Goal: Task Accomplishment & Management: Use online tool/utility

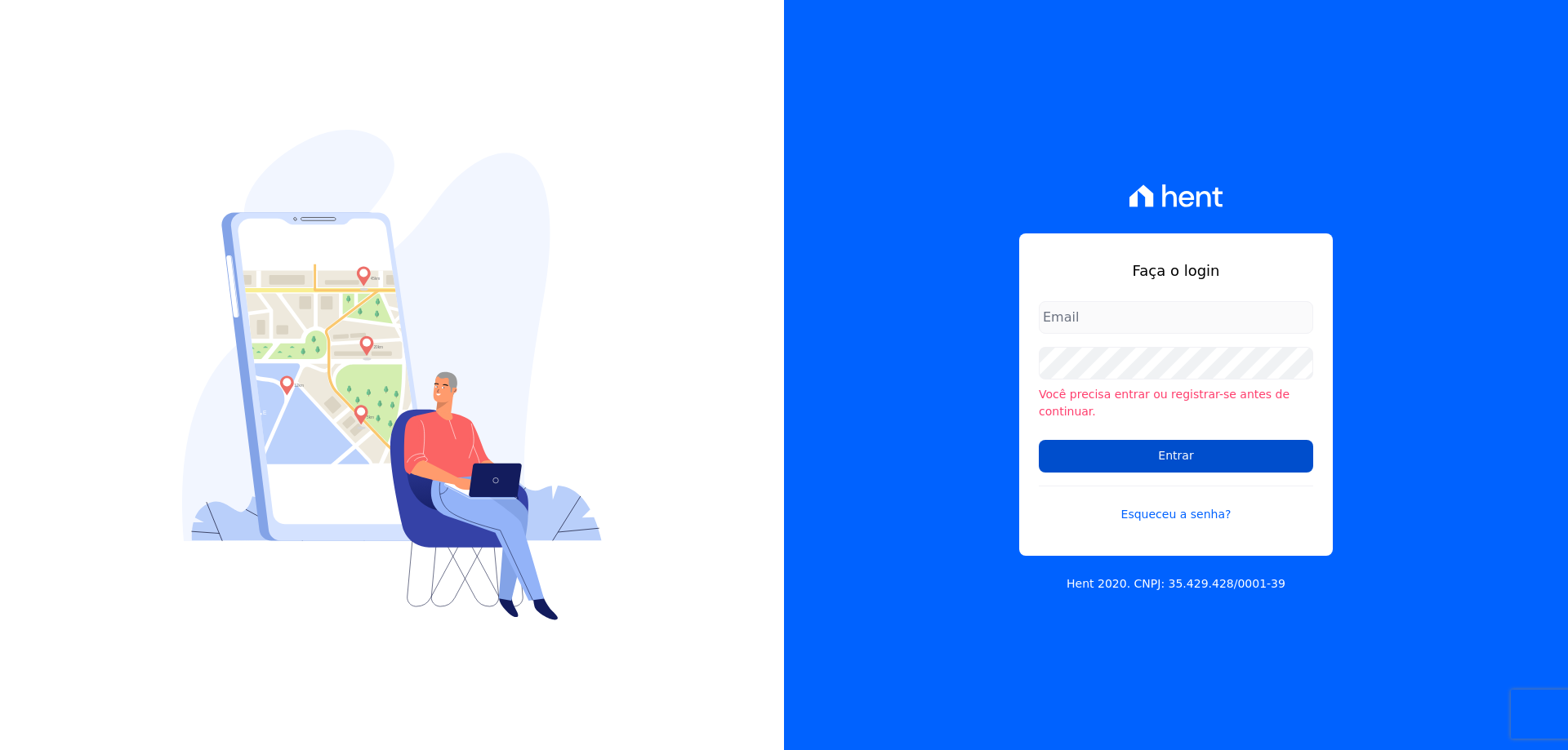
type input "[EMAIL_ADDRESS][DOMAIN_NAME]"
click at [1185, 446] on input "Entrar" at bounding box center [1175, 456] width 274 height 32
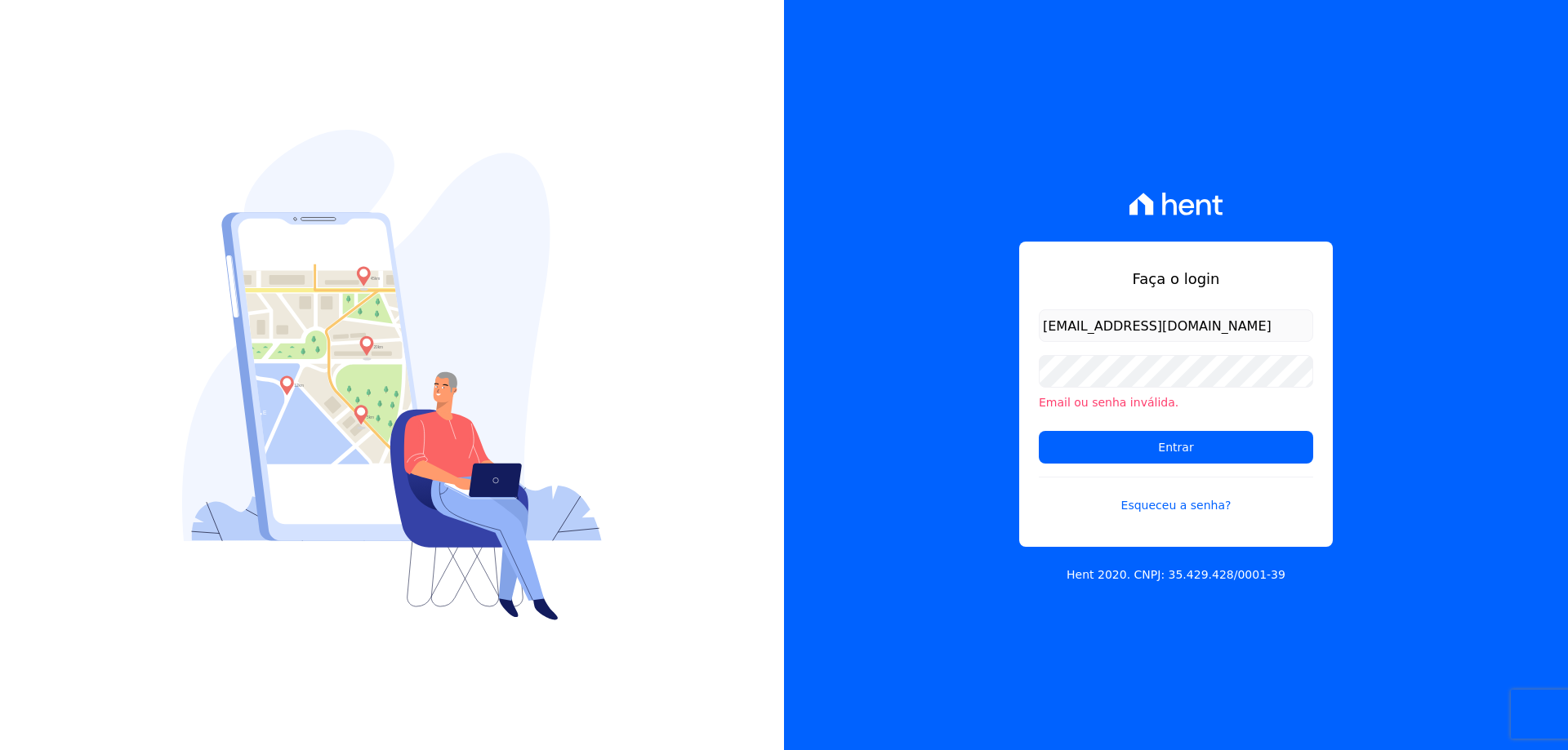
click at [916, 418] on div "Faça o login [EMAIL_ADDRESS][DOMAIN_NAME] Email ou senha inválida. Entrar Esque…" at bounding box center [1175, 375] width 784 height 750
click at [986, 378] on div "Faça o login [EMAIL_ADDRESS][DOMAIN_NAME] Email ou senha inválida. Entrar Esque…" at bounding box center [1175, 375] width 784 height 750
click at [913, 424] on div "Faça o login [EMAIL_ADDRESS][DOMAIN_NAME] Email ou senha inválida. Entrar Esque…" at bounding box center [1175, 375] width 784 height 750
click at [1171, 446] on input "Entrar" at bounding box center [1175, 446] width 274 height 32
click at [1222, 318] on input "[EMAIL_ADDRESS][DOMAIN_NAME]" at bounding box center [1175, 325] width 274 height 32
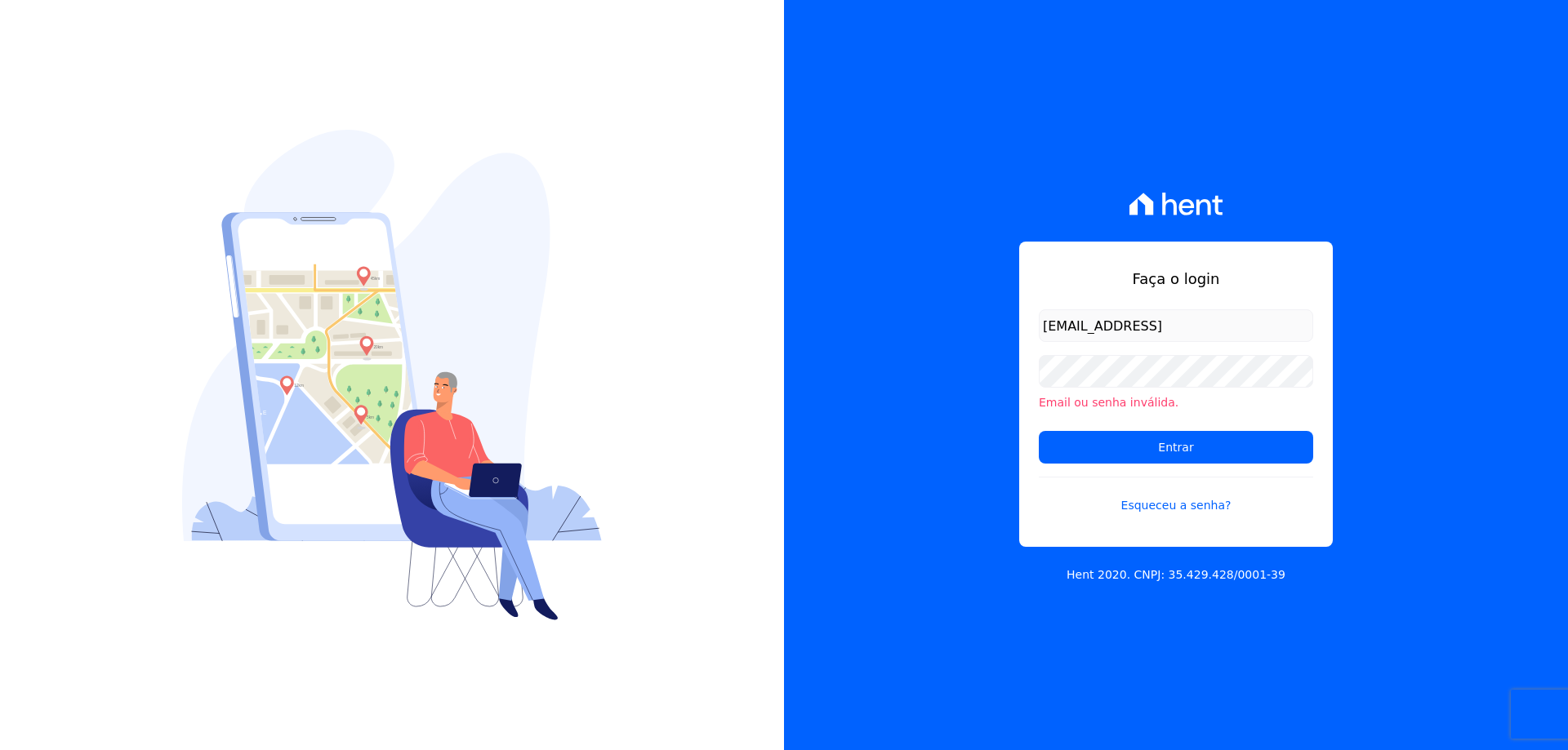
type input "[EMAIL_ADDRESS][DOMAIN_NAME]"
click at [1018, 366] on div "Faça o login financeiro@vlbarros.com.br Email ou senha inválida. Entrar Esquece…" at bounding box center [1175, 375] width 784 height 750
click at [938, 426] on div "Faça o login financeiro@vlbarros.com.br Email ou senha inválida. Entrar Esquece…" at bounding box center [1175, 375] width 784 height 750
click at [1157, 443] on input "Entrar" at bounding box center [1175, 446] width 274 height 32
click at [1179, 446] on input "Entrar" at bounding box center [1175, 446] width 274 height 32
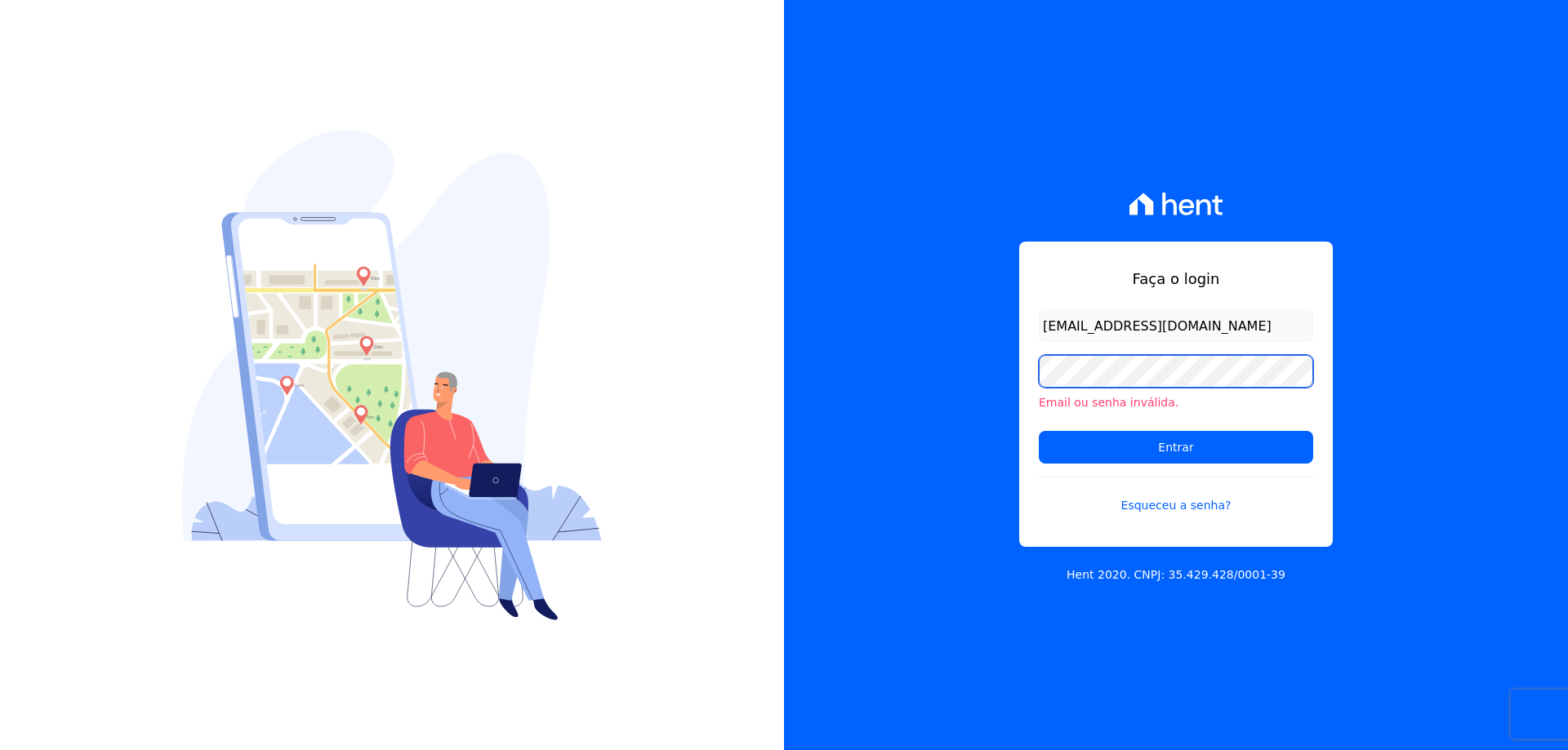
click at [1003, 377] on div "Faça o login [EMAIL_ADDRESS][DOMAIN_NAME] Email ou senha inválida. Entrar Esque…" at bounding box center [1175, 375] width 784 height 750
click at [1038, 431] on input "Entrar" at bounding box center [1175, 446] width 274 height 32
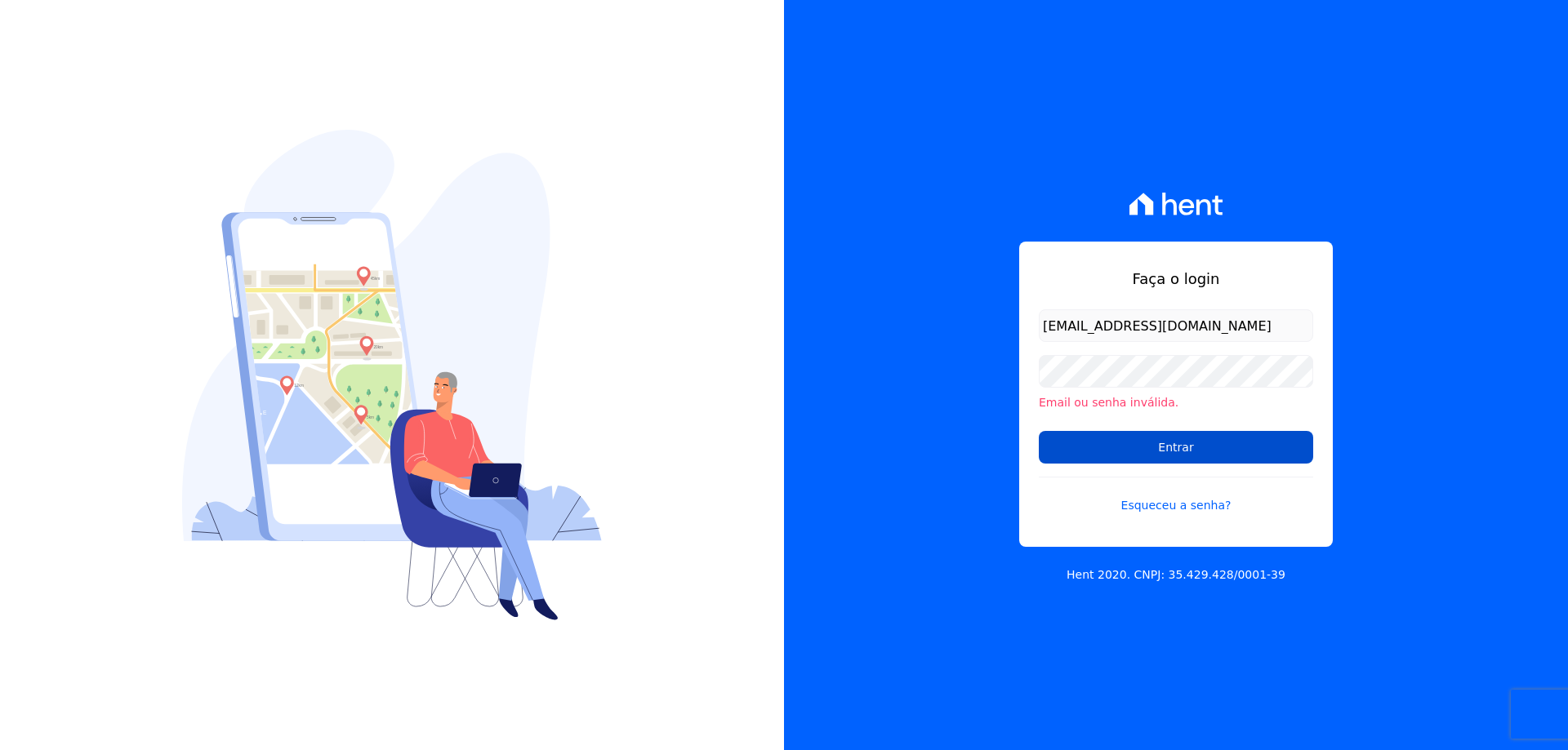
click at [1152, 458] on input "Entrar" at bounding box center [1175, 446] width 274 height 32
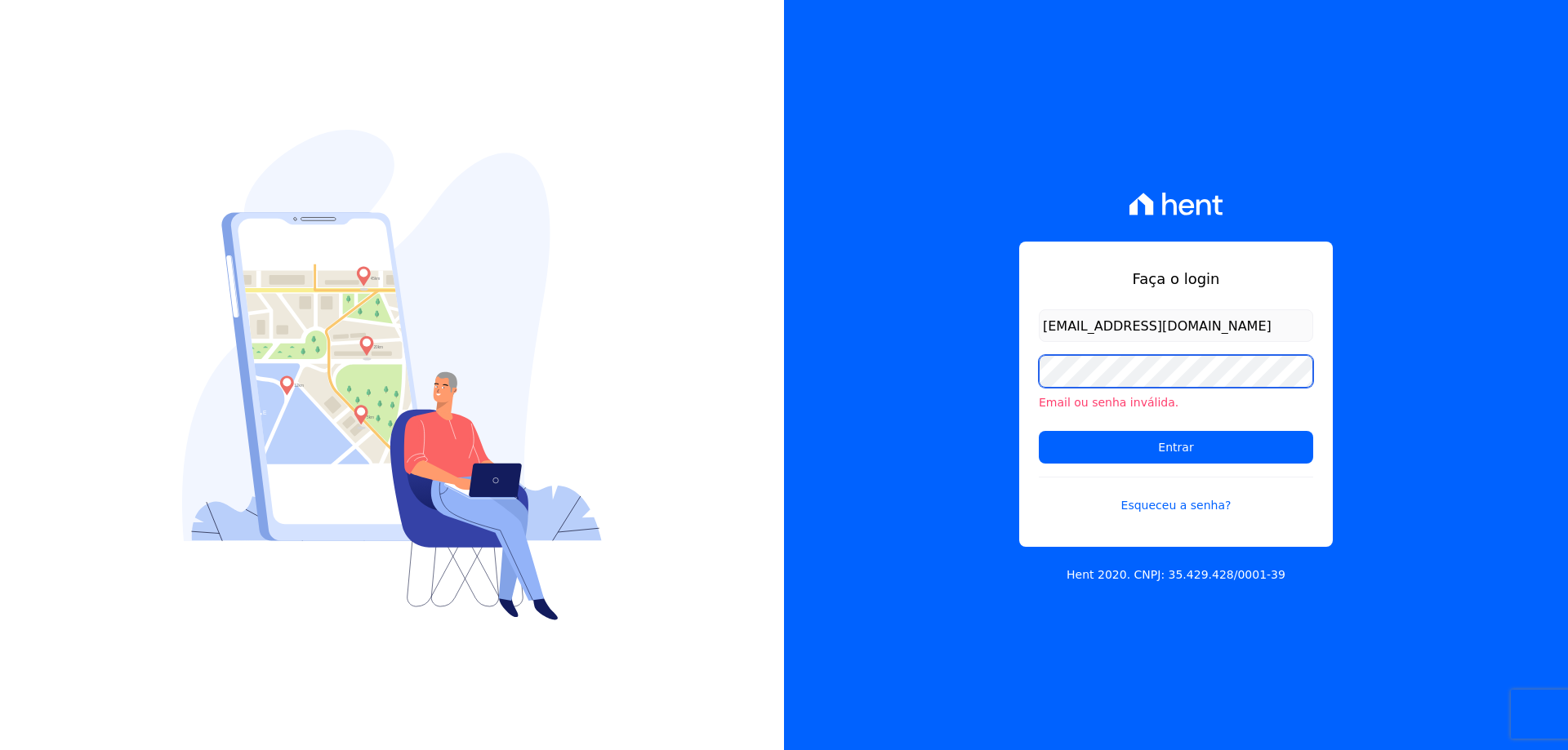
click at [932, 368] on div "Faça o login financeiro@vlbarros.com.br Email ou senha inválida. Entrar Esquece…" at bounding box center [1175, 375] width 784 height 750
click at [1237, 329] on input "financeiro@vlbarros.com.br" at bounding box center [1175, 325] width 274 height 32
type input "financeiro@vlbarros.com.br"
click at [1038, 431] on input "Entrar" at bounding box center [1175, 446] width 274 height 32
click at [997, 138] on div "Faça o login [EMAIL_ADDRESS][DOMAIN_NAME] Email ou senha inválida. Entrar Esque…" at bounding box center [1175, 375] width 784 height 750
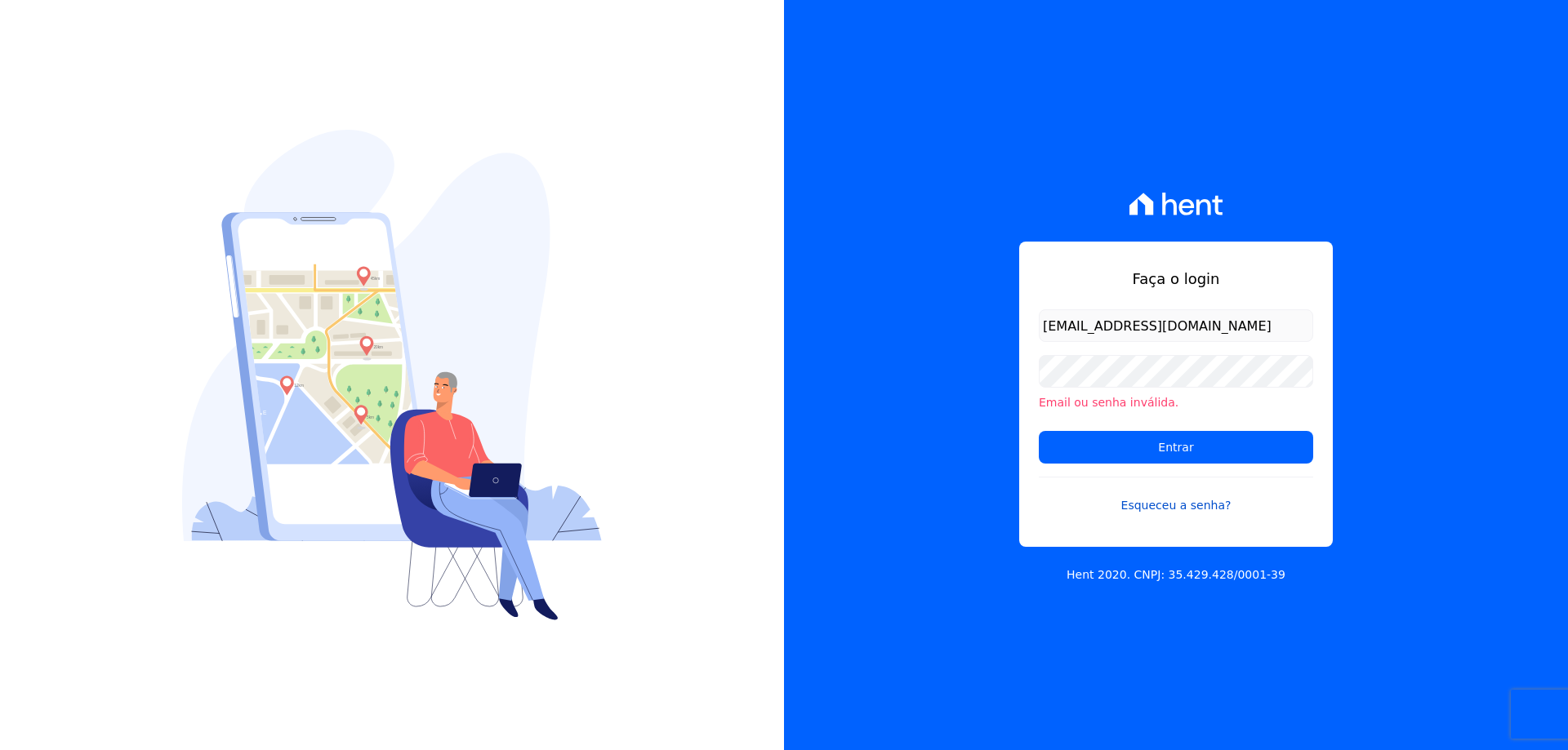
click at [1154, 504] on link "Esqueceu a senha?" at bounding box center [1175, 495] width 274 height 38
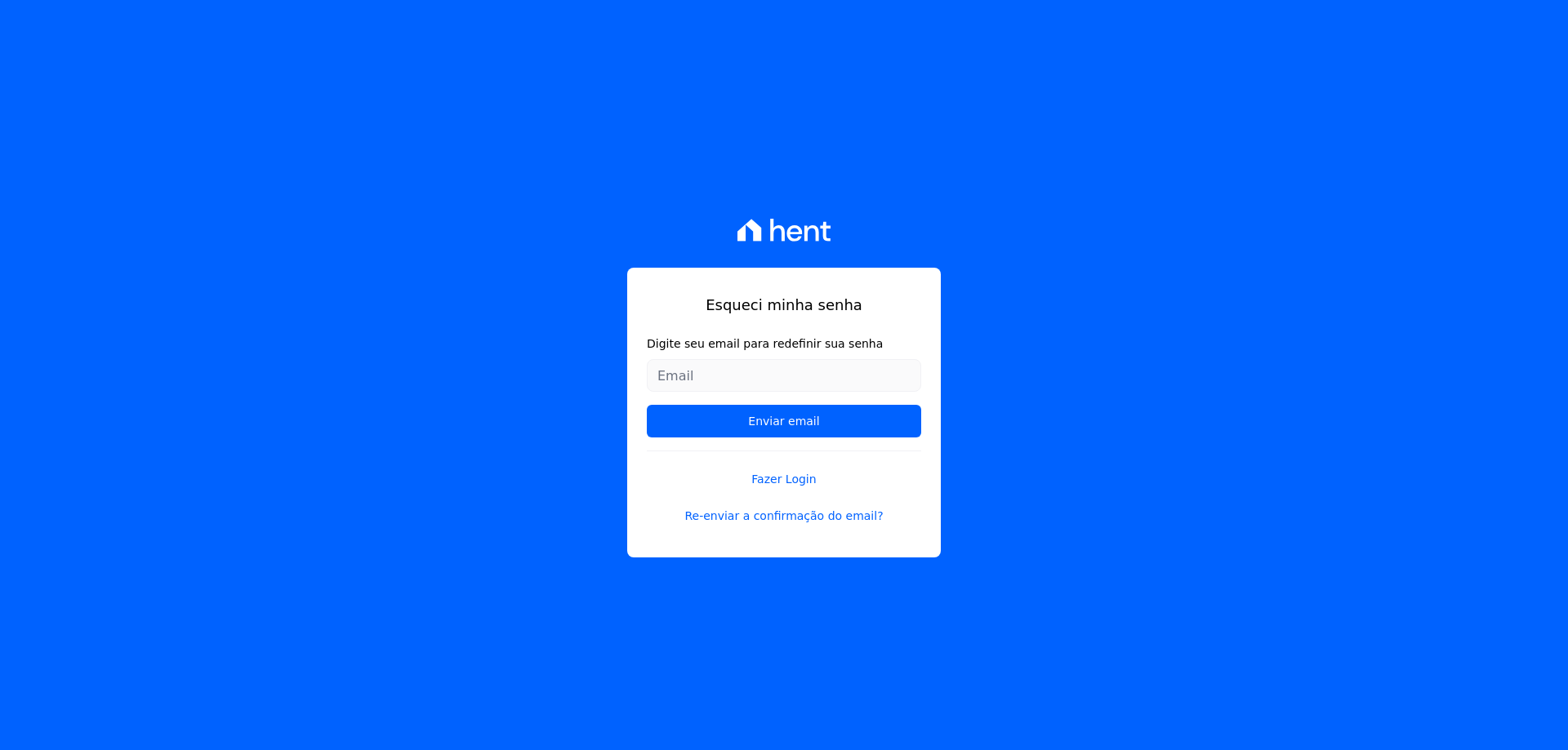
click at [724, 372] on input "Digite seu email para redefinir sua senha" at bounding box center [784, 375] width 274 height 32
type input "[EMAIL_ADDRESS][DOMAIN_NAME]"
click at [647, 405] on input "Enviar email" at bounding box center [784, 421] width 274 height 32
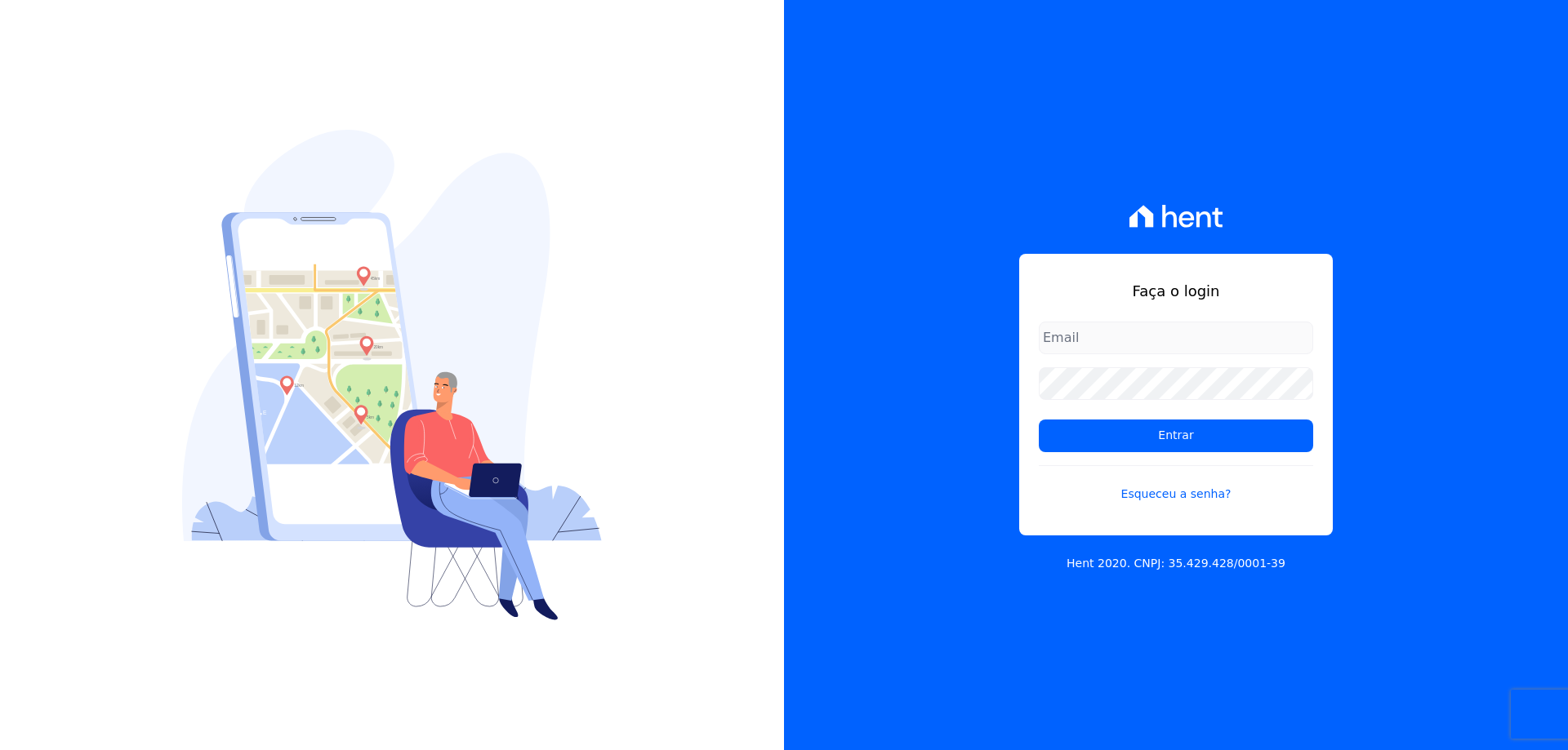
type input "[EMAIL_ADDRESS][DOMAIN_NAME]"
click at [938, 384] on div "Faça o login [EMAIL_ADDRESS][DOMAIN_NAME] Entrar Esqueceu a senha? Hent 2020. C…" at bounding box center [1175, 375] width 784 height 750
click at [1038, 420] on input "Entrar" at bounding box center [1175, 435] width 274 height 32
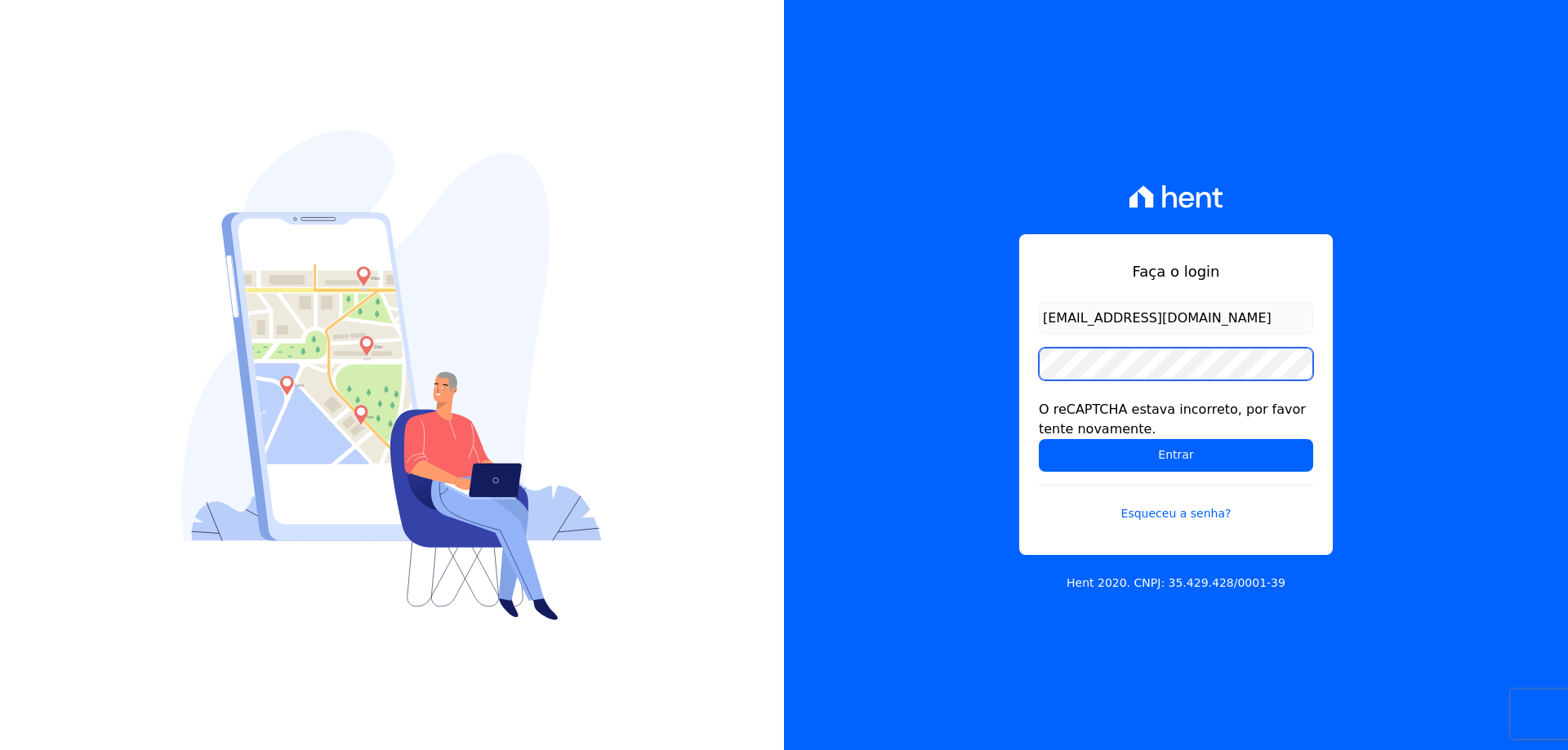
click at [966, 359] on div "Faça o login [EMAIL_ADDRESS][DOMAIN_NAME] O reCAPTCHA estava incorreto, por fav…" at bounding box center [1175, 375] width 784 height 750
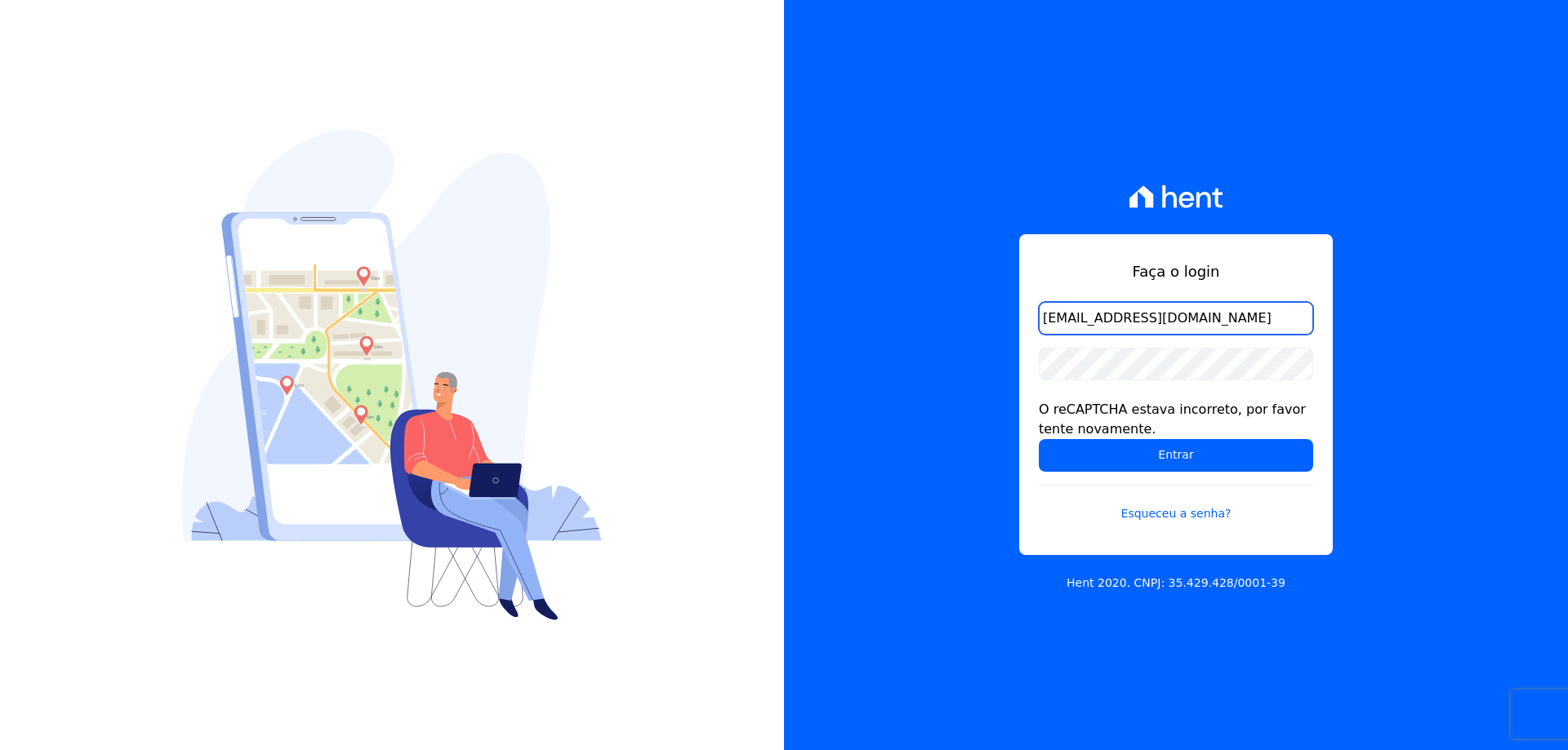
click at [1232, 326] on input "[EMAIL_ADDRESS][DOMAIN_NAME]" at bounding box center [1175, 317] width 274 height 32
type input "[EMAIL_ADDRESS][DOMAIN_NAME]"
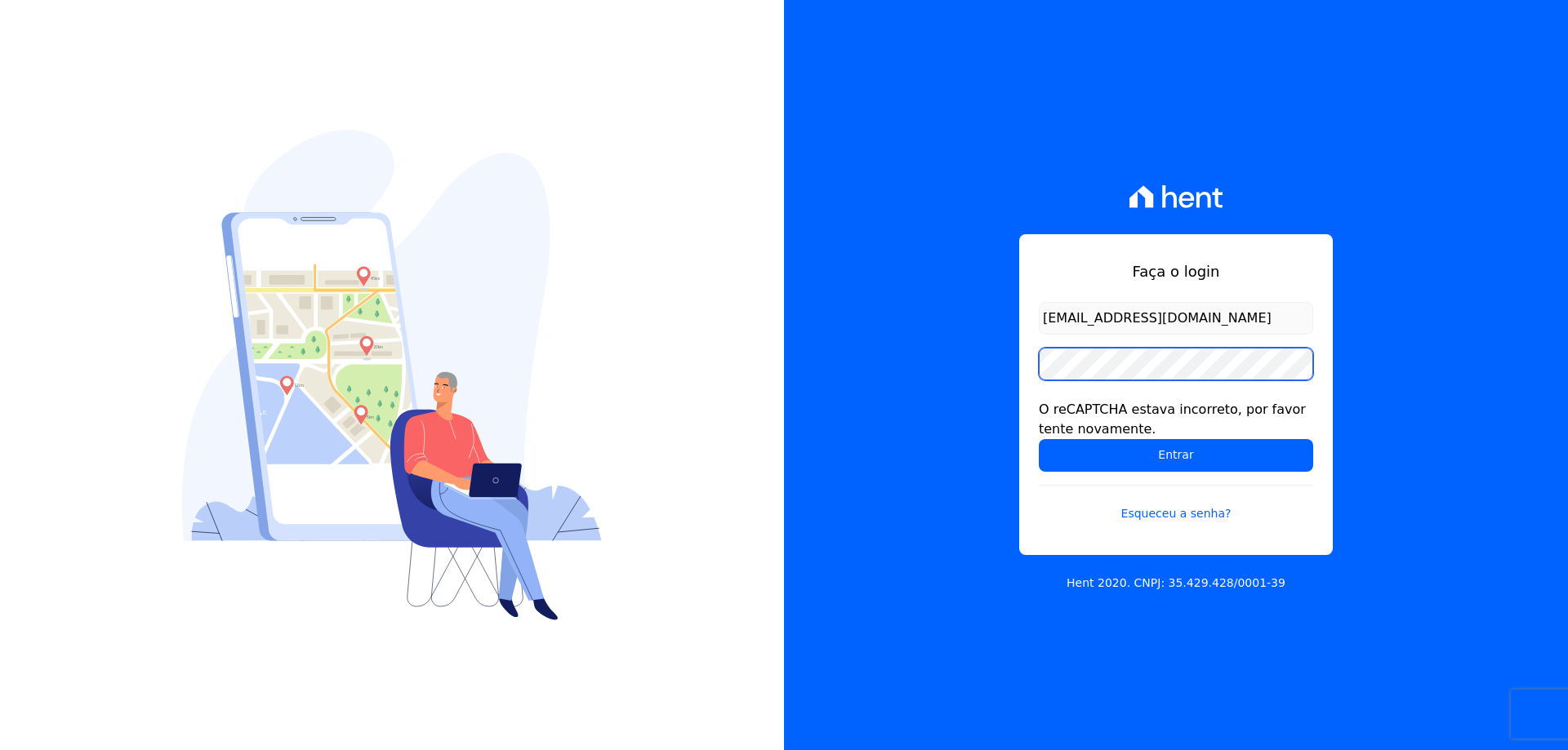
click at [1038, 439] on input "Entrar" at bounding box center [1175, 455] width 274 height 32
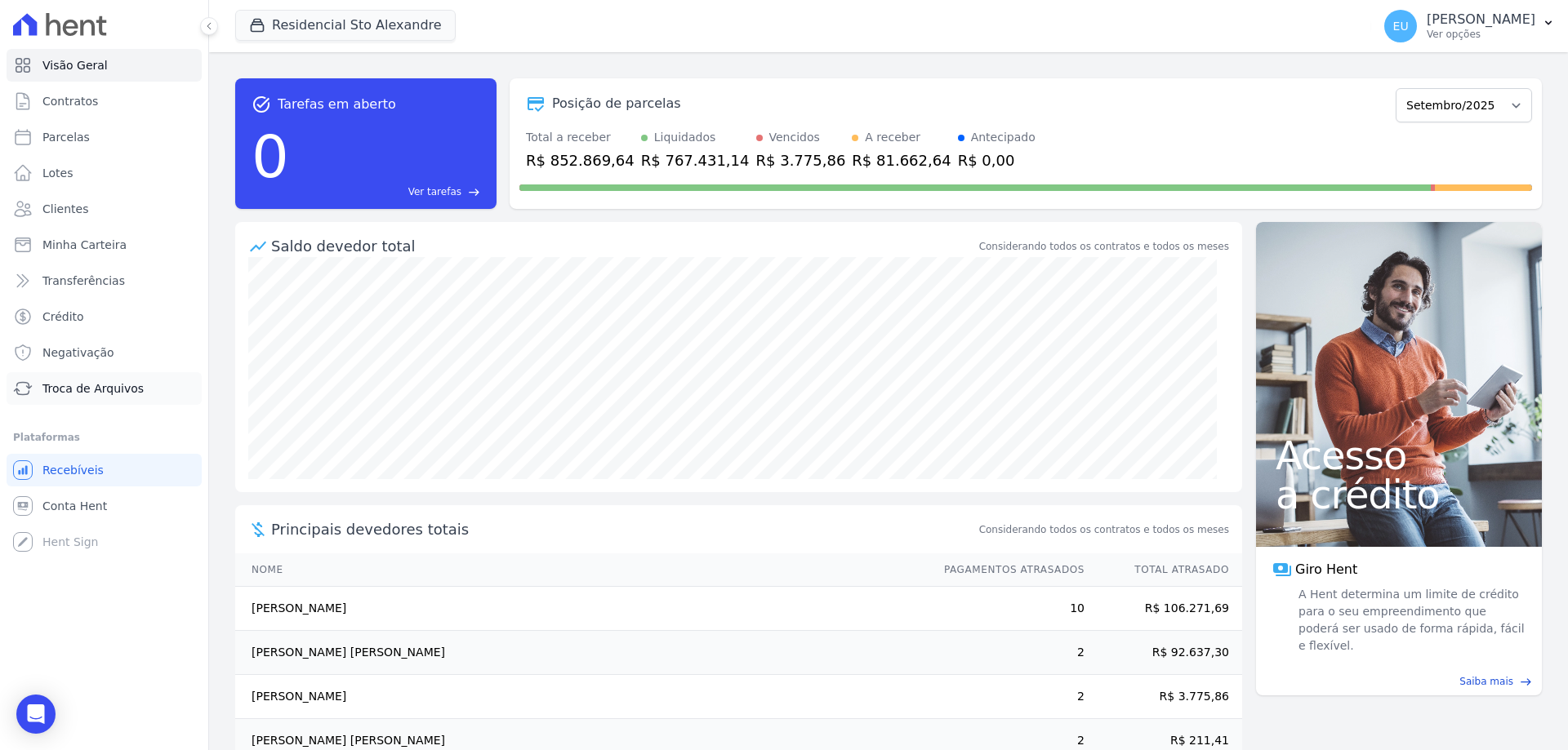
click at [80, 381] on span "Troca de Arquivos" at bounding box center [93, 388] width 102 height 17
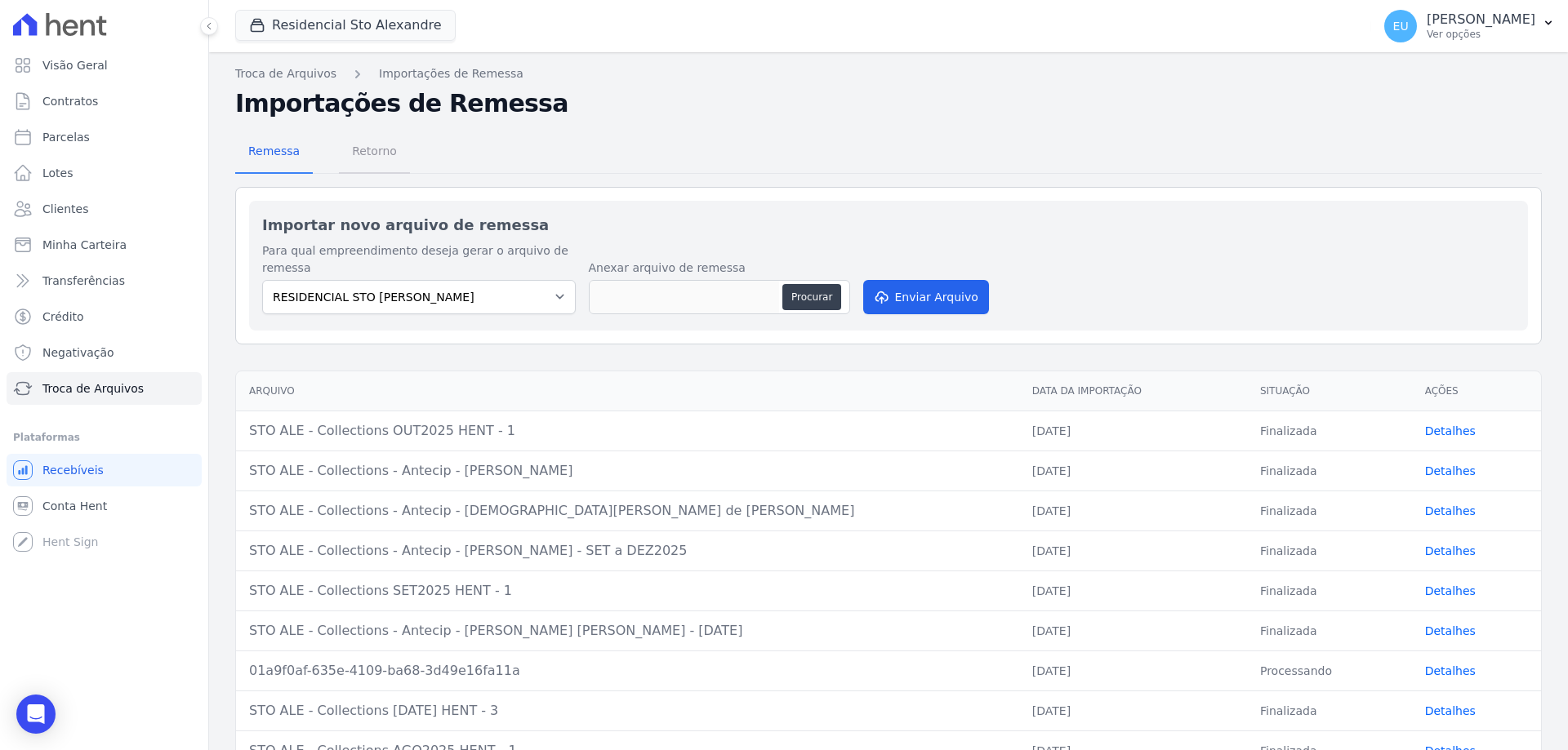
click at [364, 152] on span "Retorno" at bounding box center [375, 150] width 65 height 32
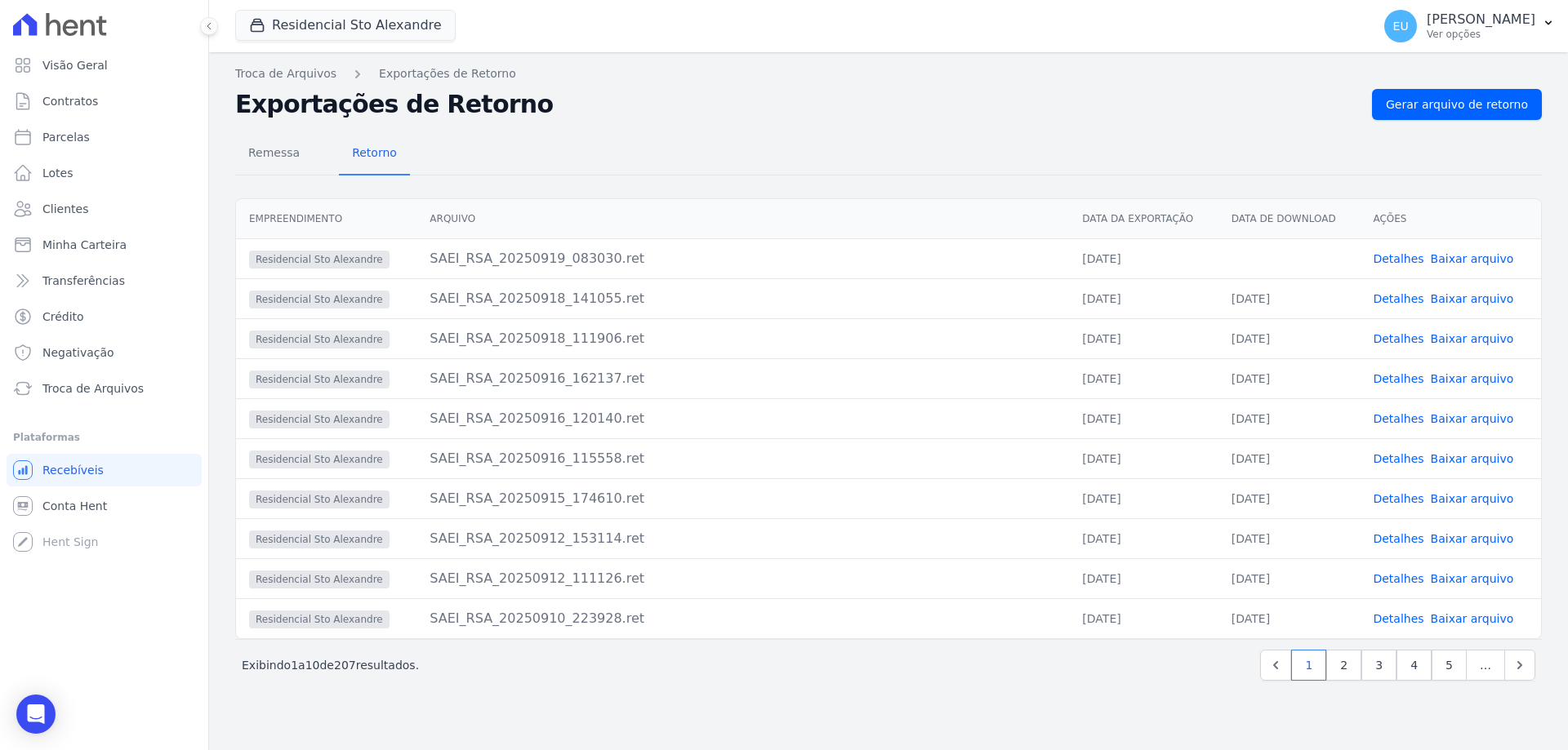
click at [1464, 254] on link "Baixar arquivo" at bounding box center [1472, 258] width 83 height 13
click at [1395, 253] on link "Detalhes" at bounding box center [1397, 258] width 51 height 13
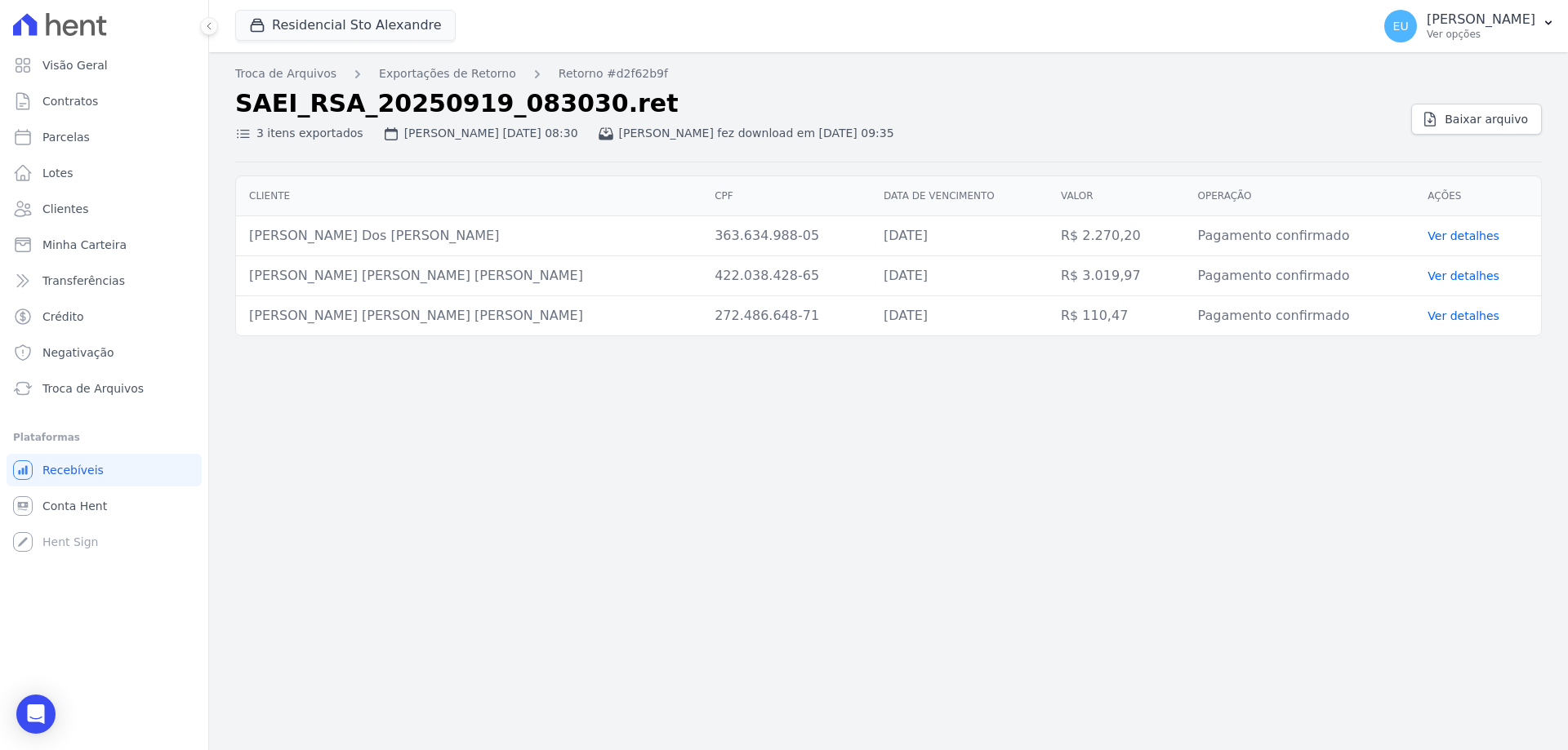
click at [1012, 585] on div "Troca de Arquivos Exportações de Retorno Retorno #d2f62b9f SAEI_RSA_20250919_08…" at bounding box center [889, 401] width 1359 height 698
click at [98, 386] on span "Troca de Arquivos" at bounding box center [93, 388] width 102 height 17
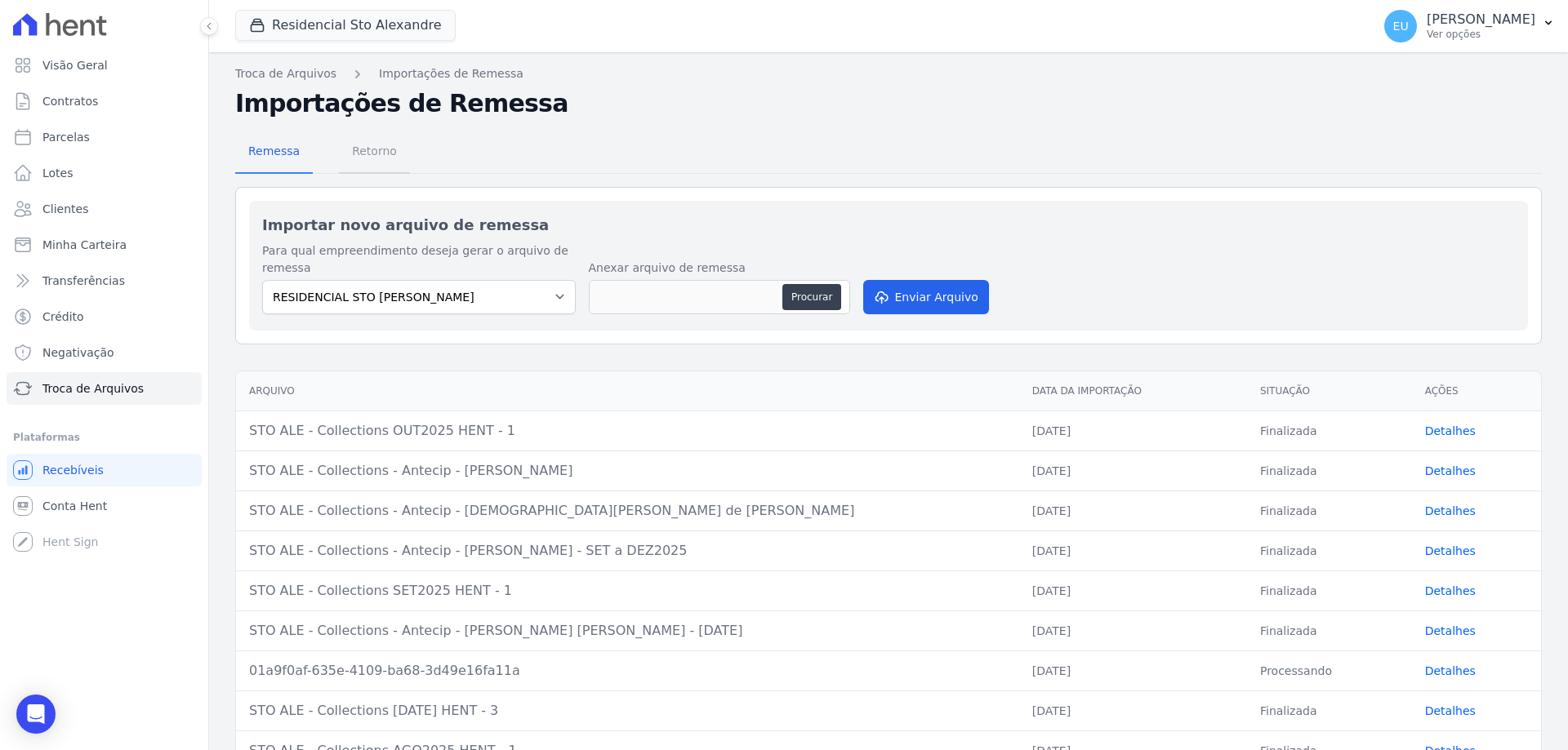
click at [362, 152] on span "Retorno" at bounding box center [375, 150] width 65 height 32
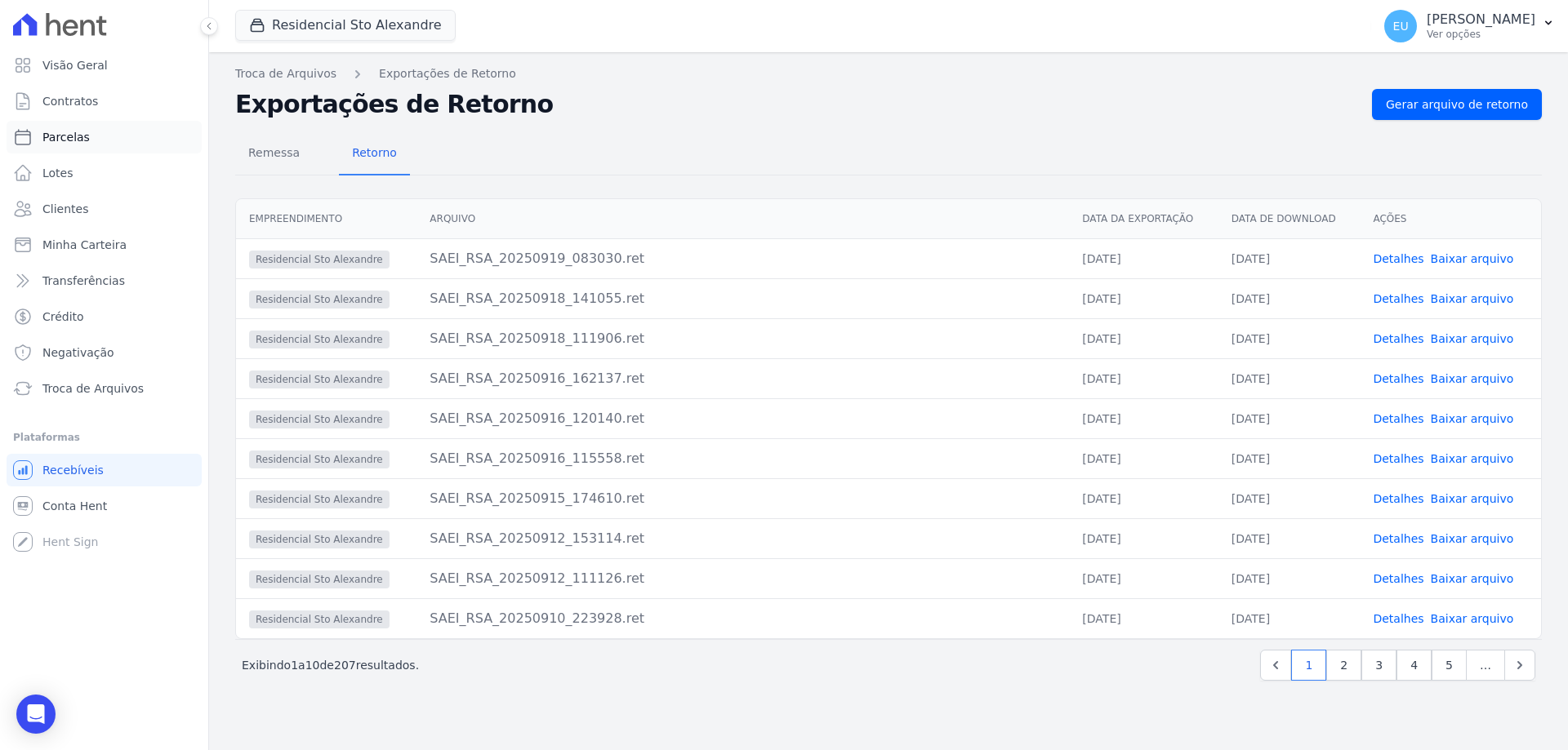
click at [66, 137] on span "Parcelas" at bounding box center [66, 137] width 47 height 17
select select
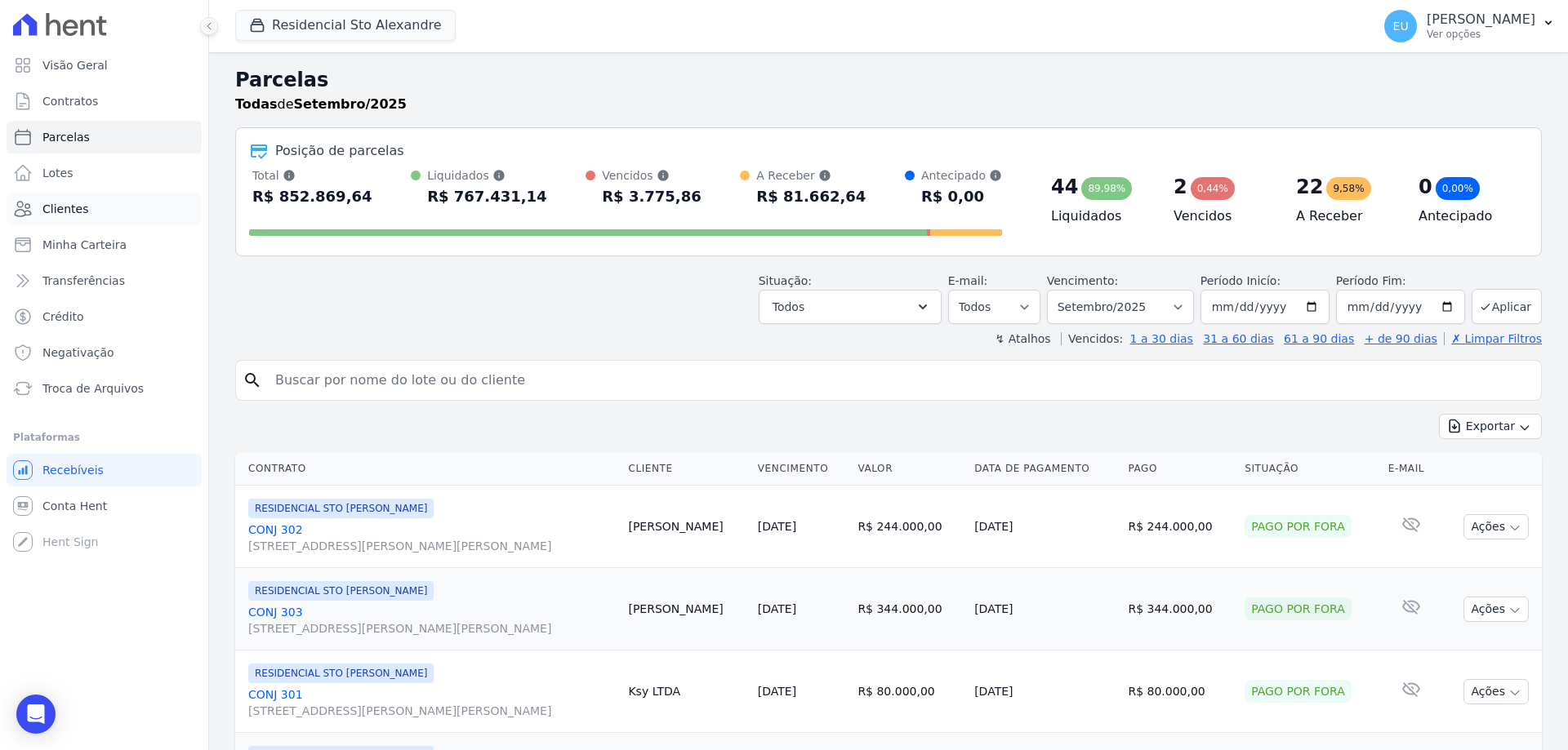
click at [68, 202] on span "Clientes" at bounding box center [66, 209] width 46 height 17
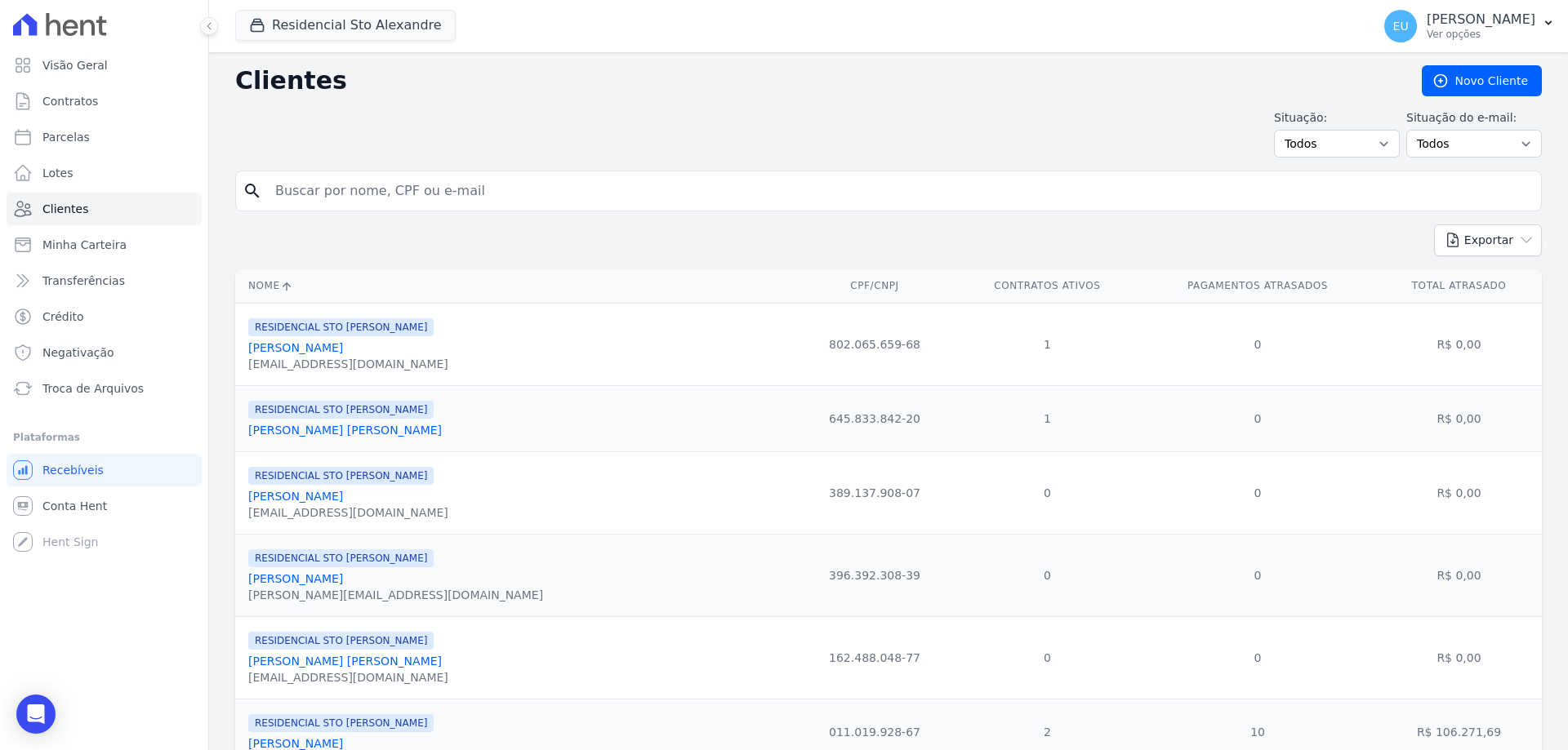
click at [294, 190] on input "search" at bounding box center [900, 190] width 1269 height 32
type input "[PERSON_NAME]"
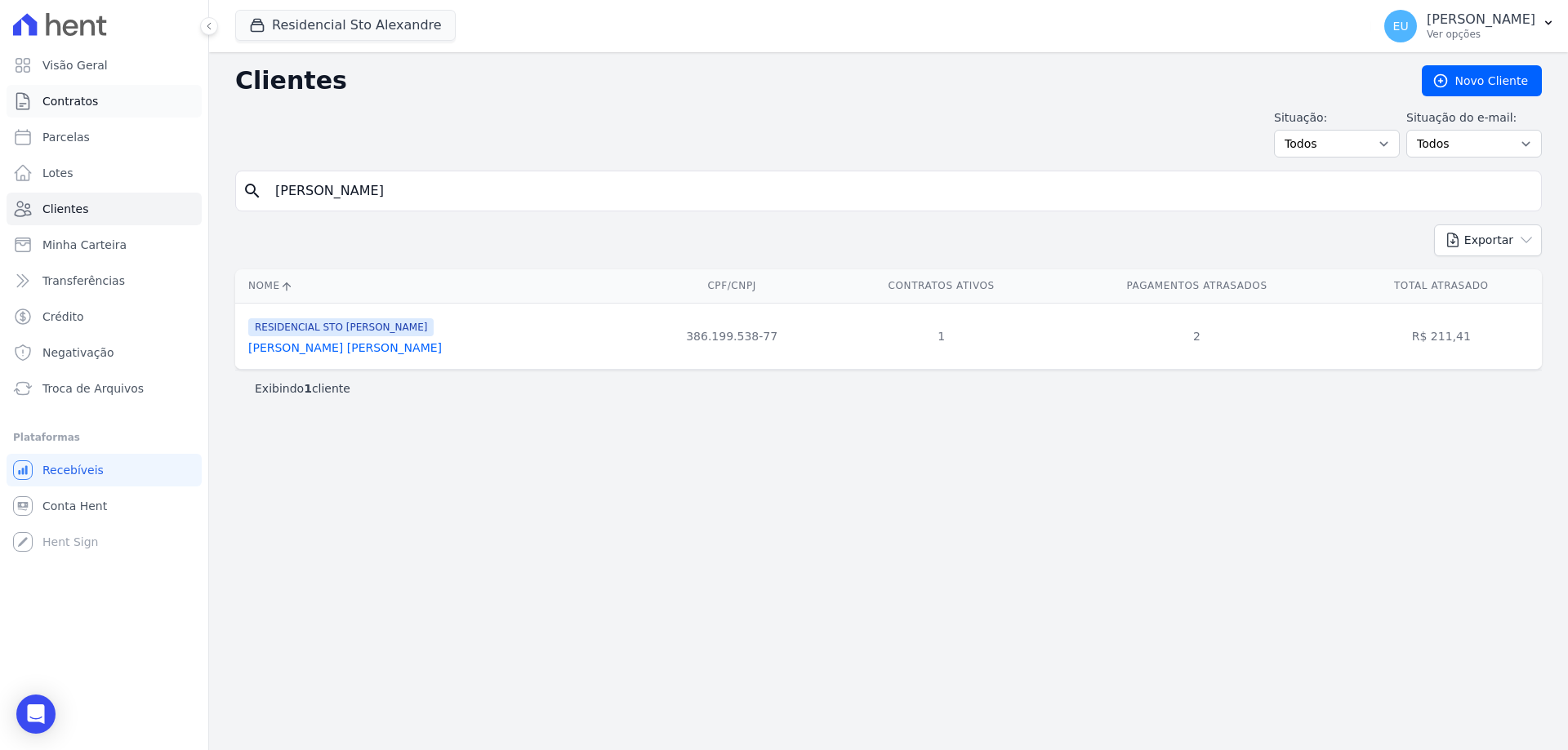
click at [74, 99] on span "Contratos" at bounding box center [70, 101] width 55 height 17
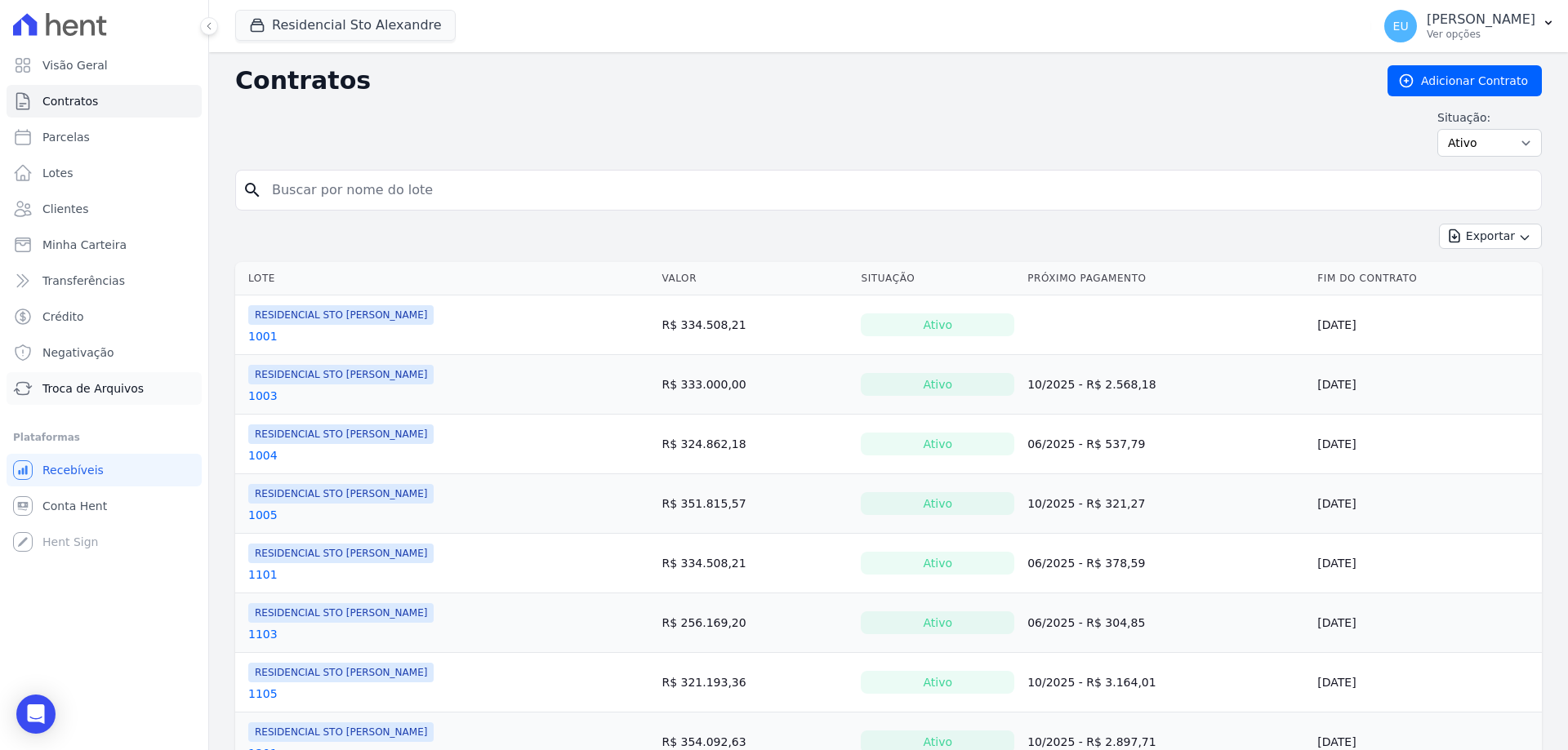
click at [102, 387] on span "Troca de Arquivos" at bounding box center [93, 388] width 102 height 17
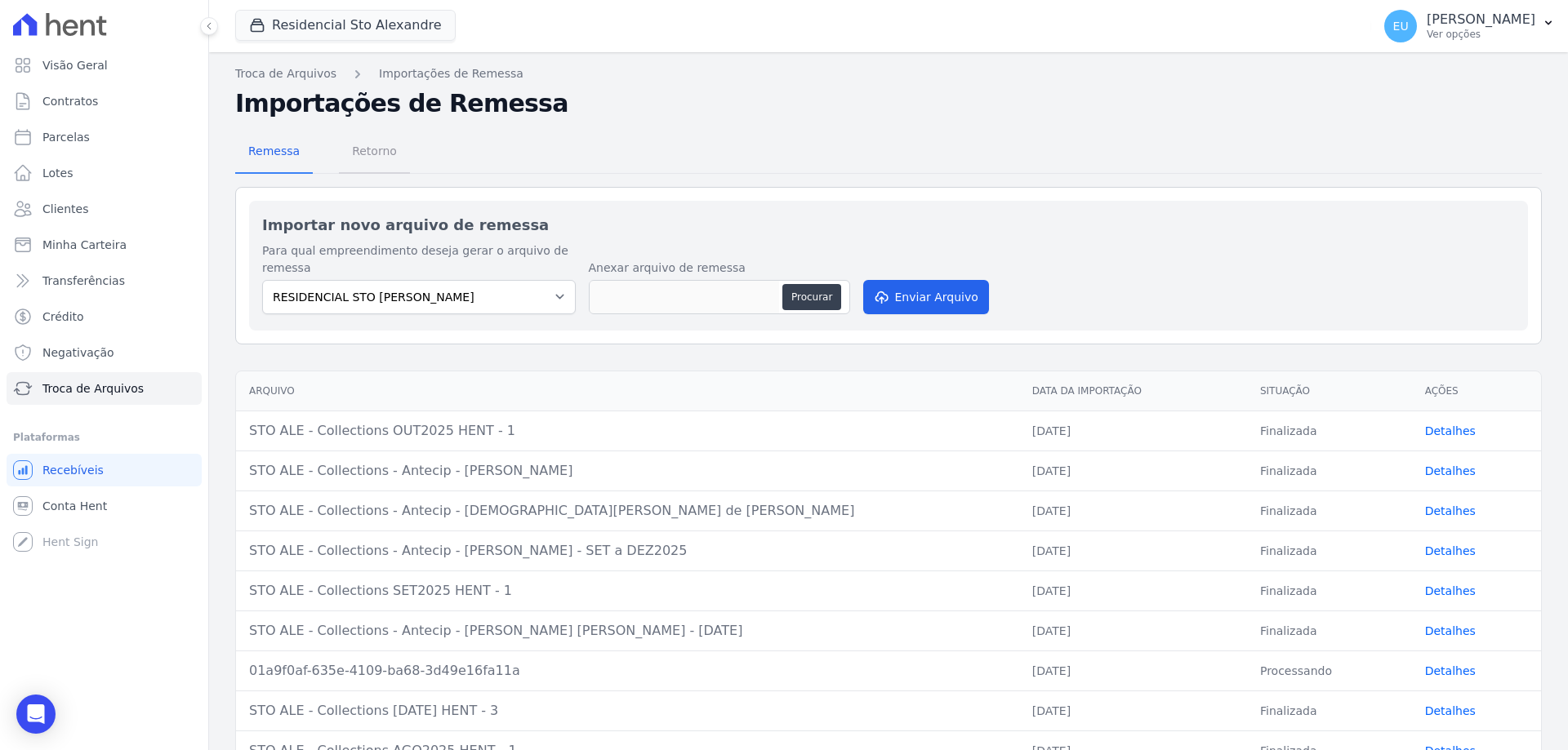
click at [369, 150] on span "Retorno" at bounding box center [375, 150] width 65 height 32
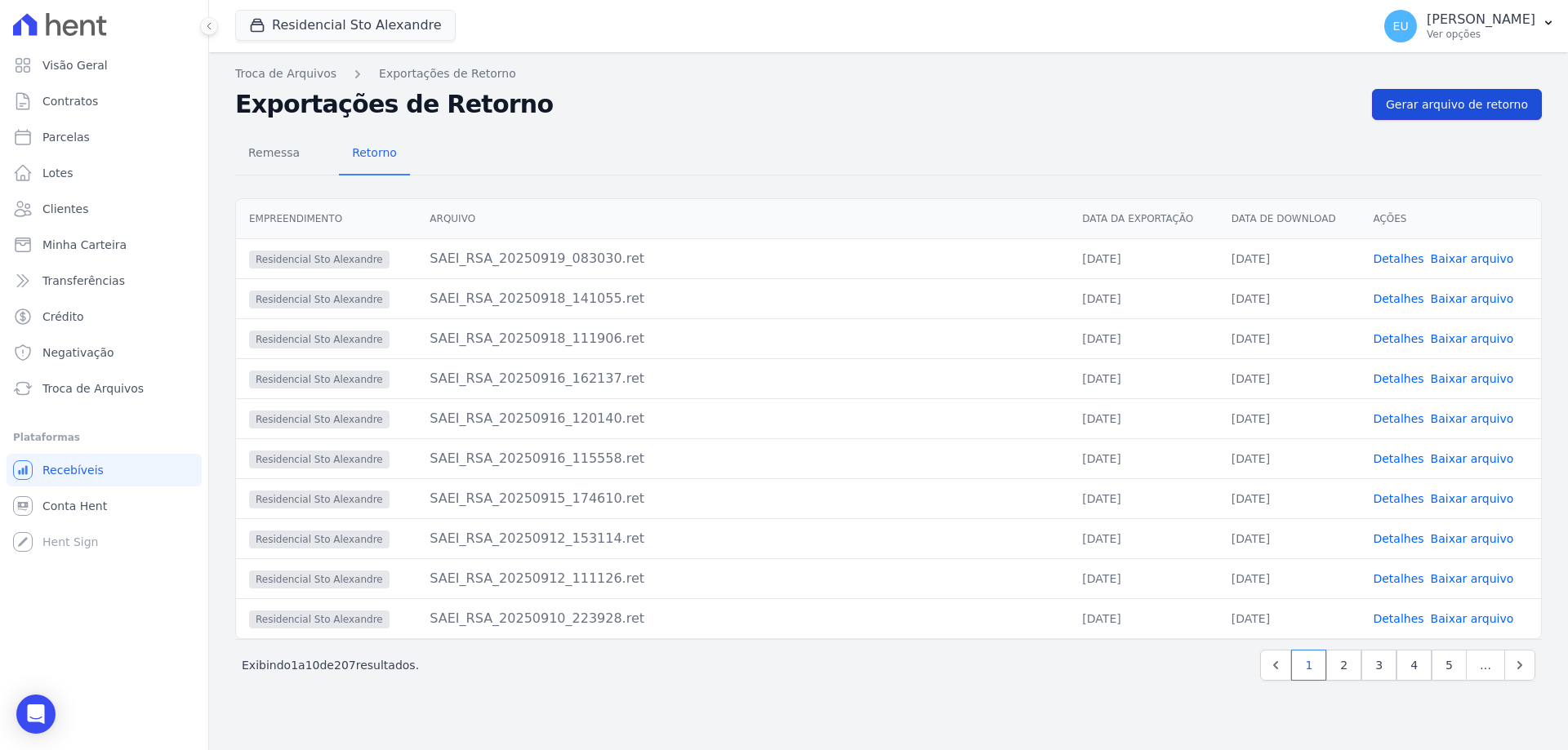
click at [1452, 103] on span "Gerar arquivo de retorno" at bounding box center [1457, 104] width 142 height 17
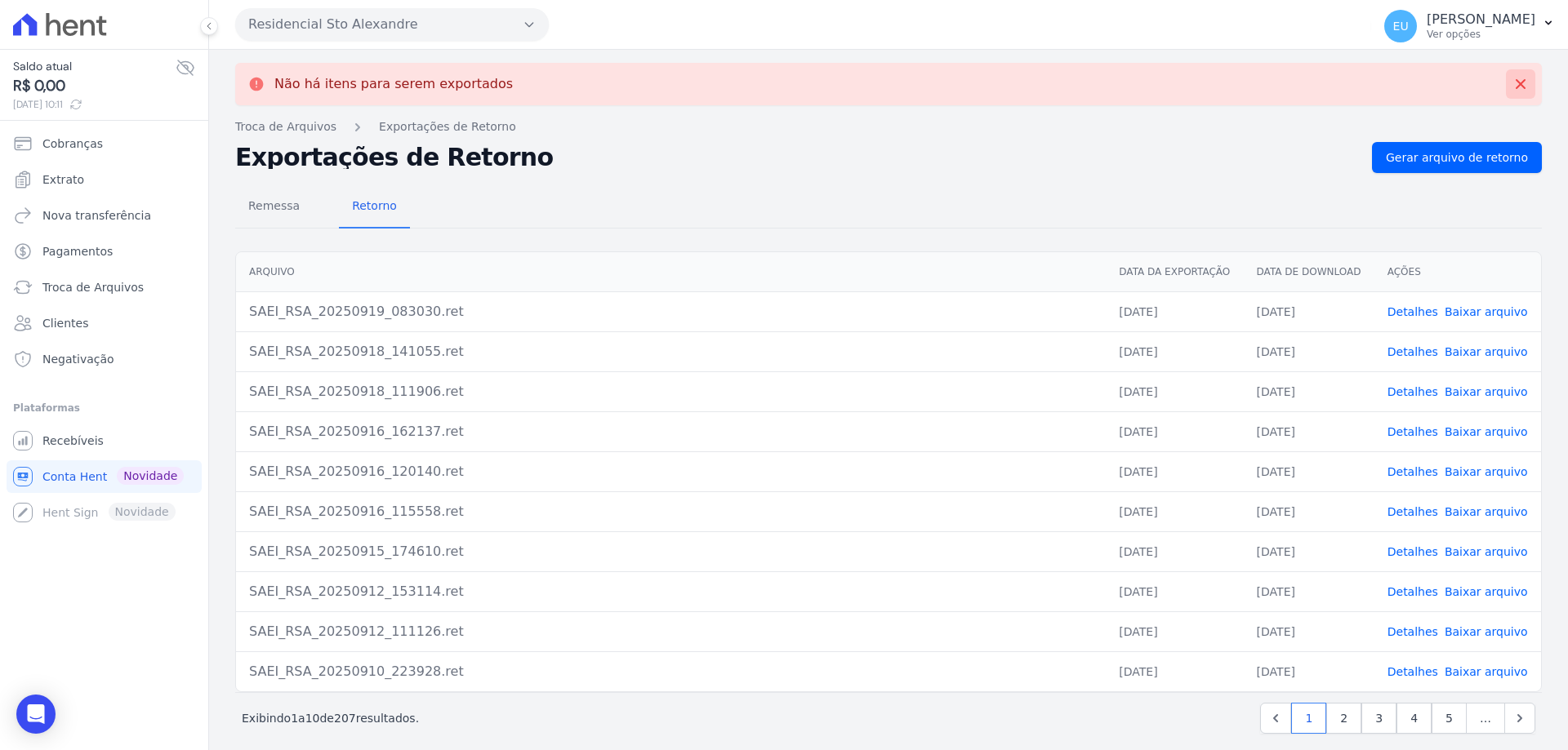
click at [1513, 76] on icon at bounding box center [1521, 84] width 17 height 17
